Goal: Find specific page/section: Find specific page/section

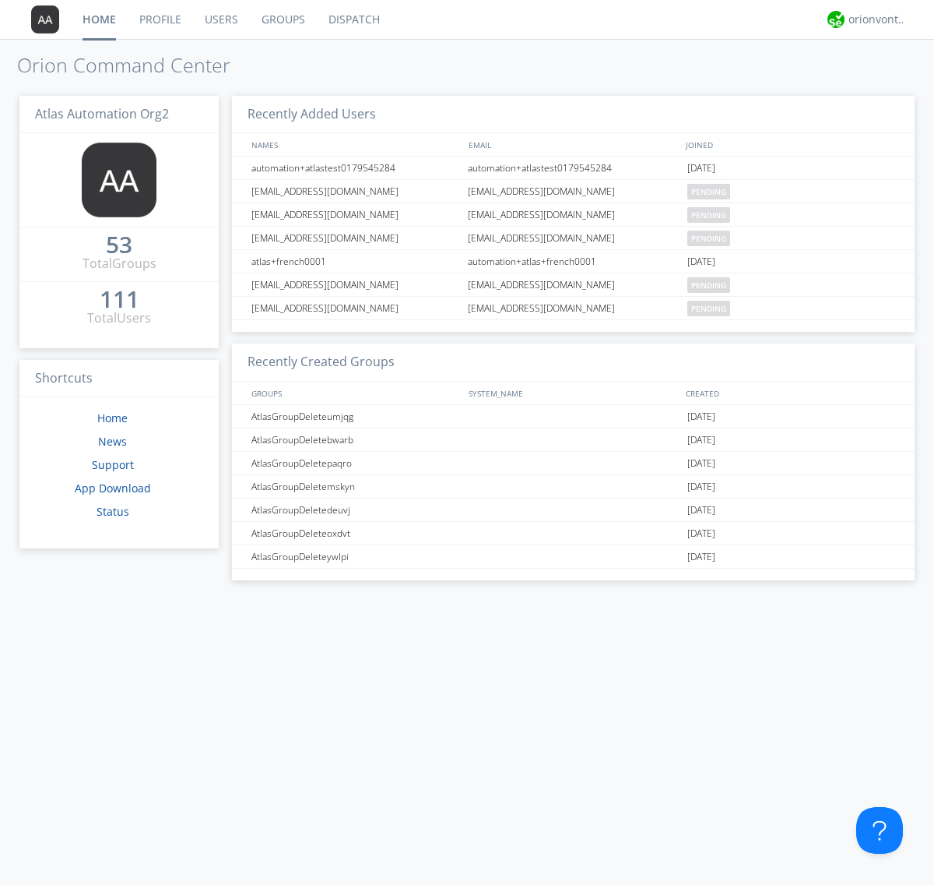
click at [282, 19] on link "Groups" at bounding box center [283, 19] width 67 height 39
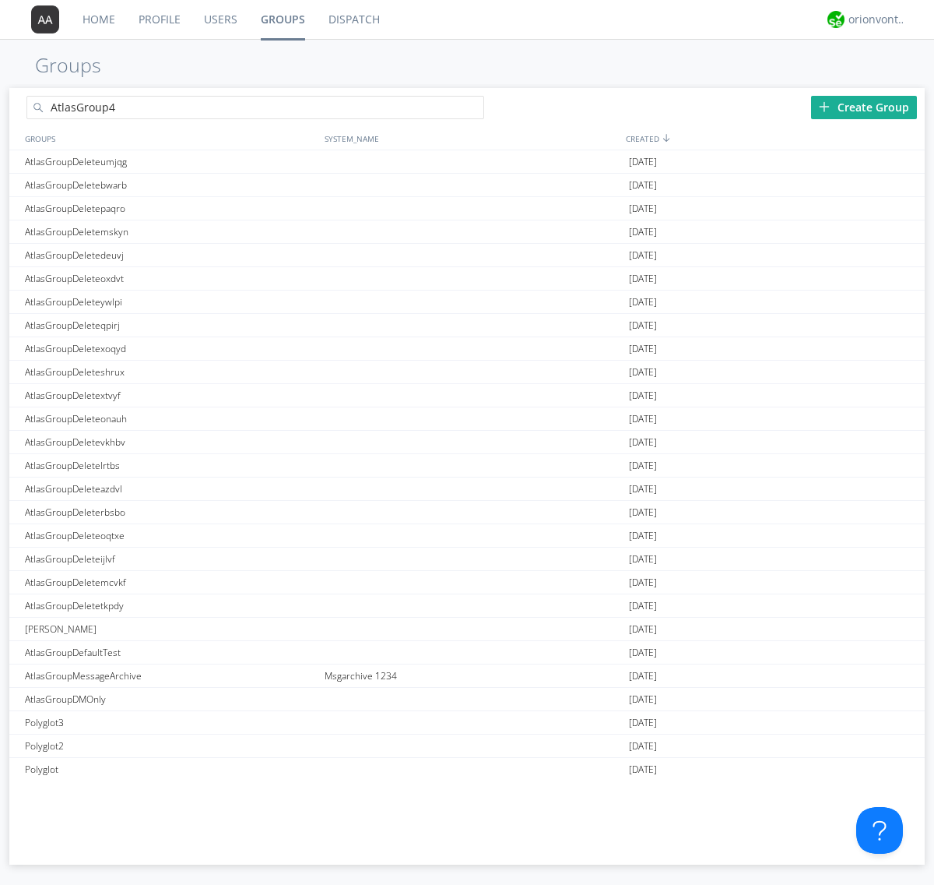
type input "AtlasGroup4"
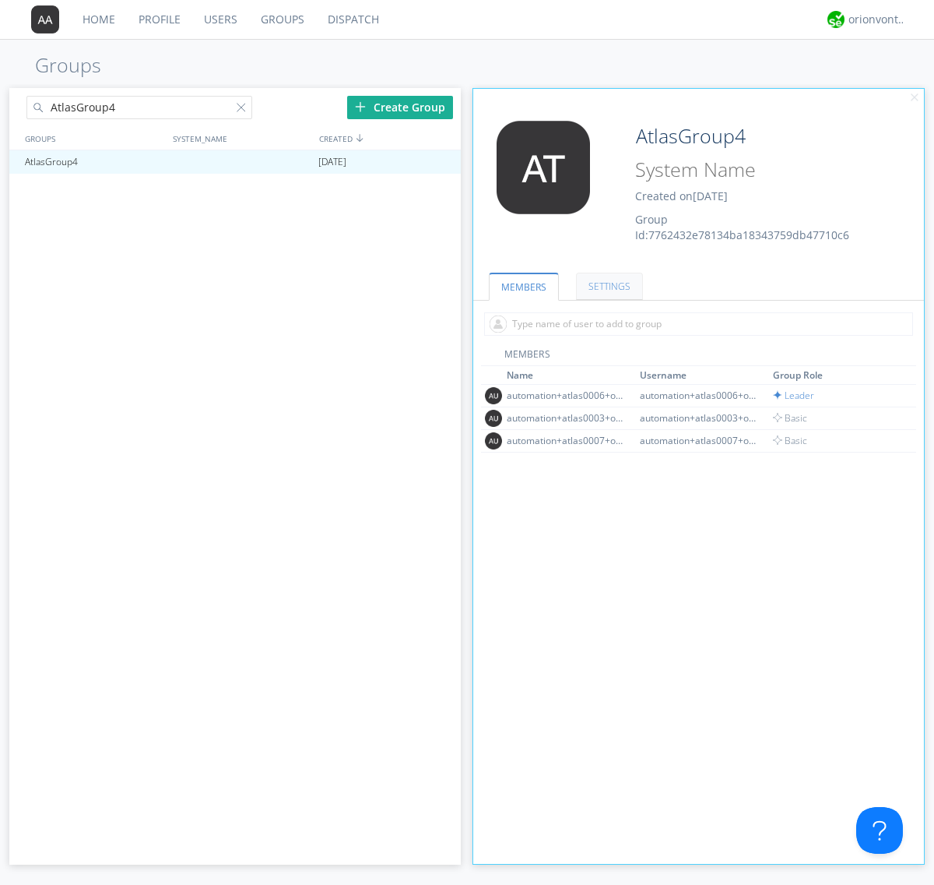
click at [607, 286] on link "SETTINGS" at bounding box center [609, 286] width 67 height 27
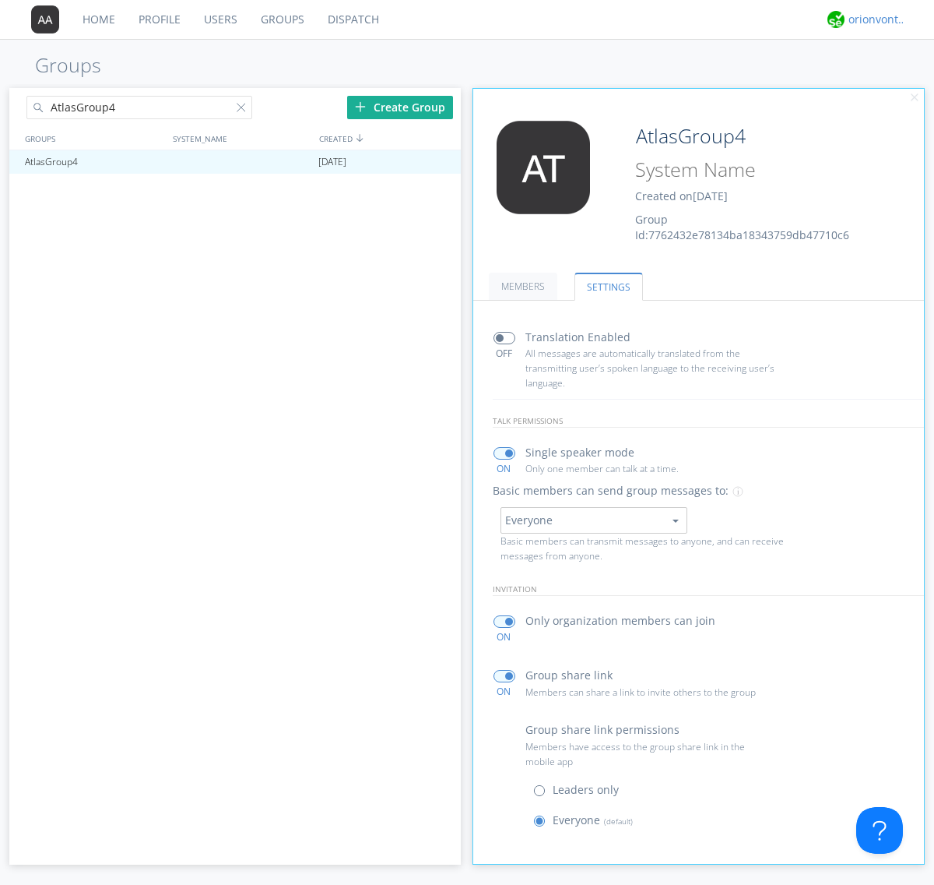
click at [874, 19] on div "orionvontas+atlas+automation+org2" at bounding box center [878, 20] width 58 height 16
